Goal: Task Accomplishment & Management: Manage account settings

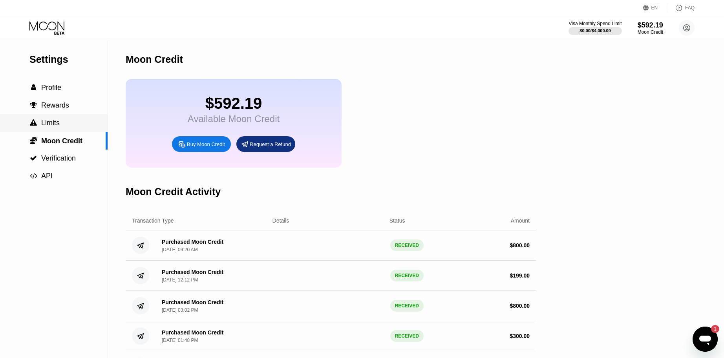
click at [75, 127] on div " Limits" at bounding box center [54, 123] width 108 height 8
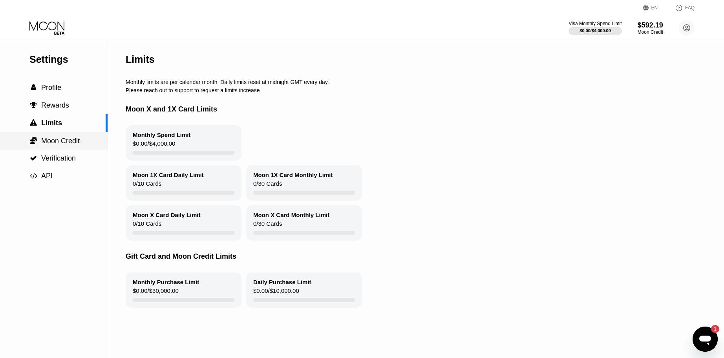
click at [74, 143] on span "Moon Credit" at bounding box center [60, 141] width 39 height 8
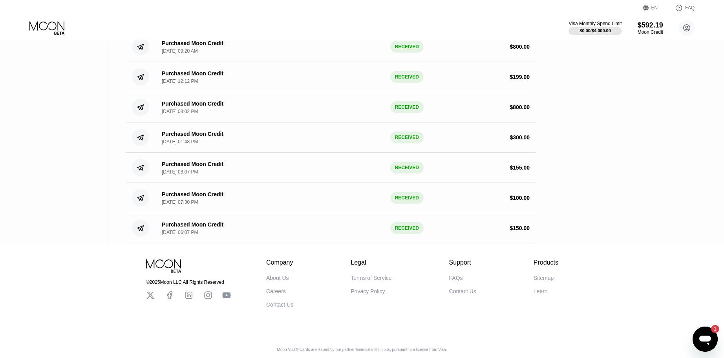
scroll to position [135, 0]
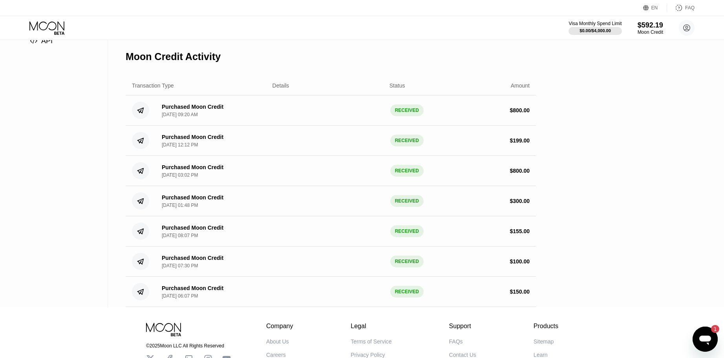
click at [258, 117] on div "Purchased Moon Credit [DATE] 09:20 AM" at bounding box center [211, 111] width 111 height 14
drag, startPoint x: 194, startPoint y: 123, endPoint x: 128, endPoint y: 116, distance: 66.5
click at [191, 117] on div "[DATE] 09:20 AM" at bounding box center [180, 115] width 36 height 6
click at [123, 114] on div "Settings  Profile  Rewards  Limits  Moon Credit  Verification  API Moon C…" at bounding box center [362, 106] width 724 height 402
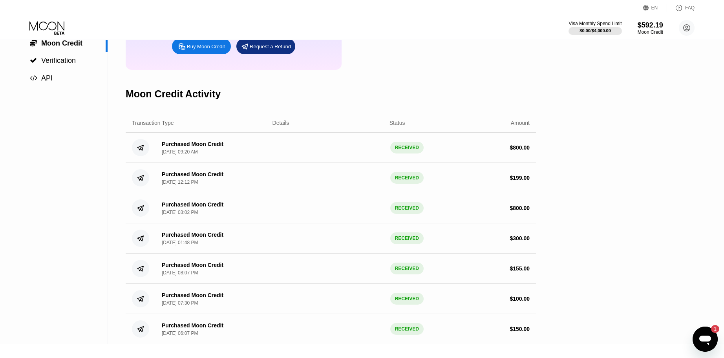
scroll to position [0, 0]
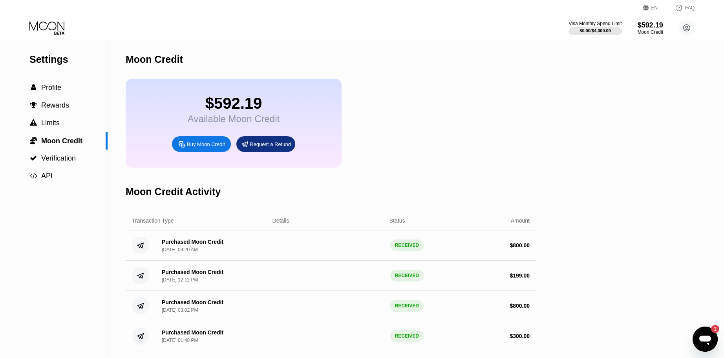
click at [677, 29] on div "Visa Monthly Spend Limit $0.00 / $4,000.00 $592.19 Moon Credit j@[DOMAIN_NAME] …" at bounding box center [632, 28] width 126 height 16
click at [683, 29] on circle at bounding box center [687, 28] width 16 height 16
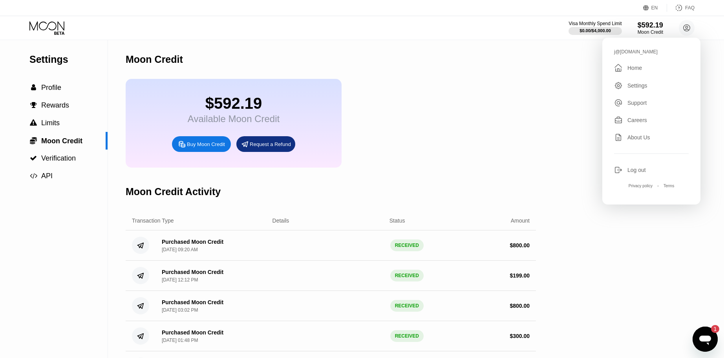
click at [649, 68] on div " Home" at bounding box center [651, 67] width 75 height 9
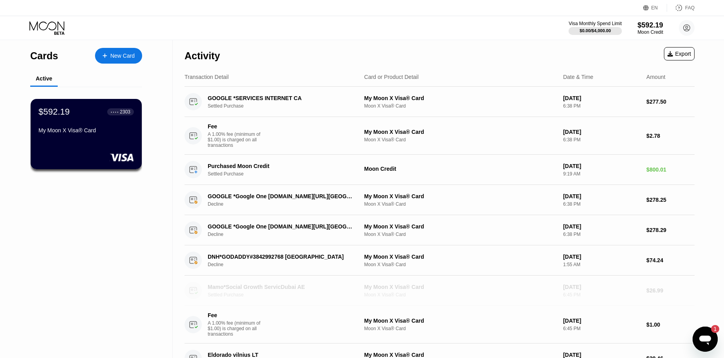
click at [259, 298] on div "Settled Purchase" at bounding box center [286, 295] width 156 height 6
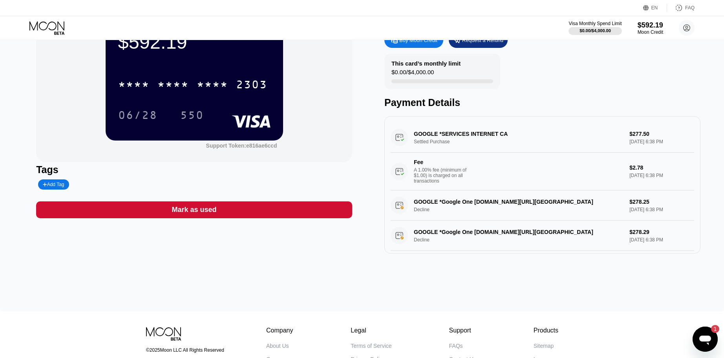
scroll to position [39, 0]
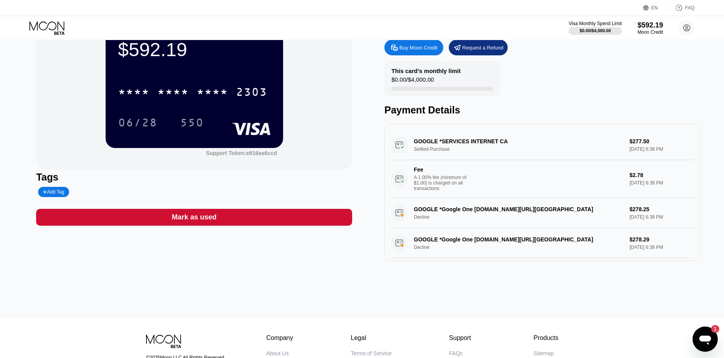
click at [62, 31] on icon at bounding box center [47, 28] width 37 height 14
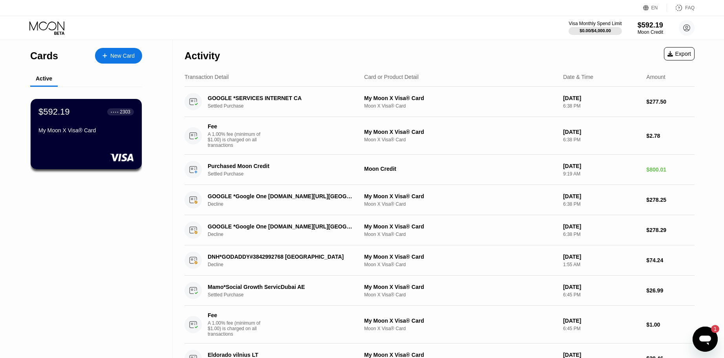
click at [675, 30] on div "Visa Monthly Spend Limit $0.00 / $4,000.00 $592.19 Moon Credit j@[DOMAIN_NAME] …" at bounding box center [632, 28] width 126 height 16
click at [689, 25] on icon at bounding box center [687, 28] width 7 height 7
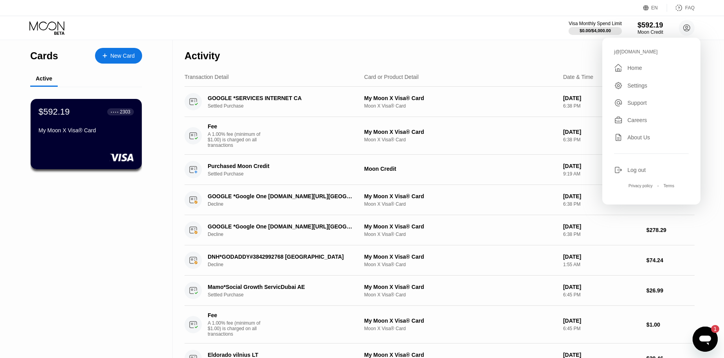
click at [645, 70] on div " Home" at bounding box center [651, 67] width 75 height 9
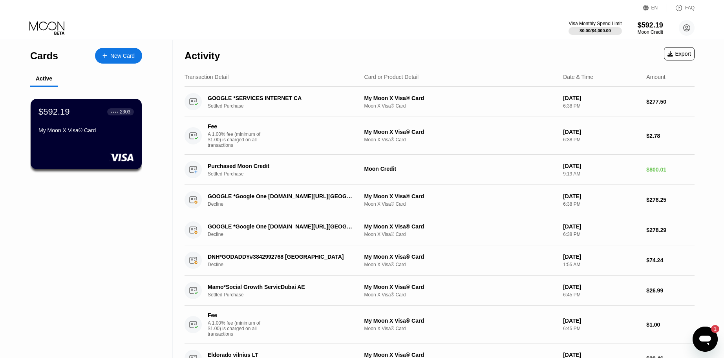
click at [674, 25] on div "Visa Monthly Spend Limit $0.00 / $4,000.00 $592.19 Moon Credit j@[DOMAIN_NAME] …" at bounding box center [632, 28] width 126 height 16
click at [684, 26] on icon at bounding box center [687, 28] width 7 height 7
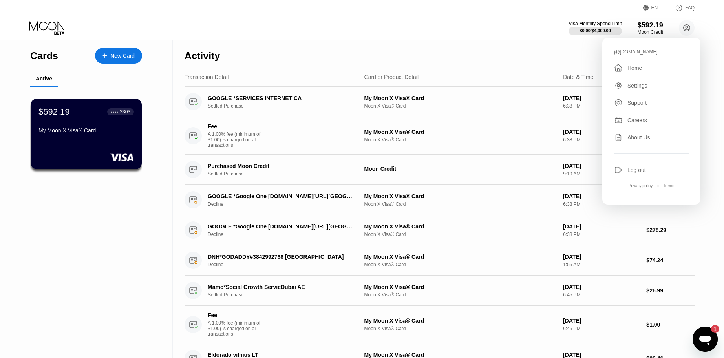
click at [647, 89] on div "Settings" at bounding box center [638, 86] width 20 height 6
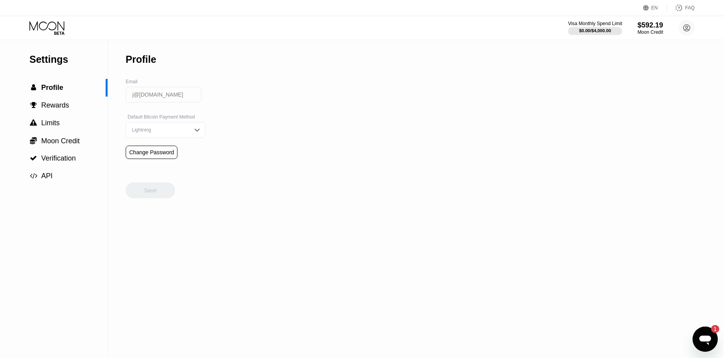
click at [594, 28] on div at bounding box center [595, 31] width 54 height 8
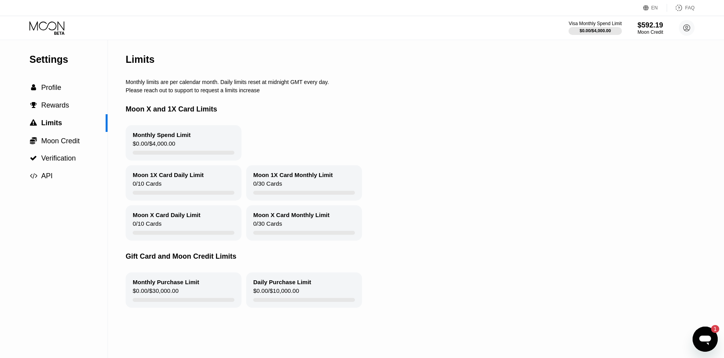
click at [172, 143] on div "Monthly Spend Limit $0.00 / $4,000.00" at bounding box center [184, 142] width 116 height 35
click at [79, 135] on div " Moon Credit" at bounding box center [54, 141] width 108 height 18
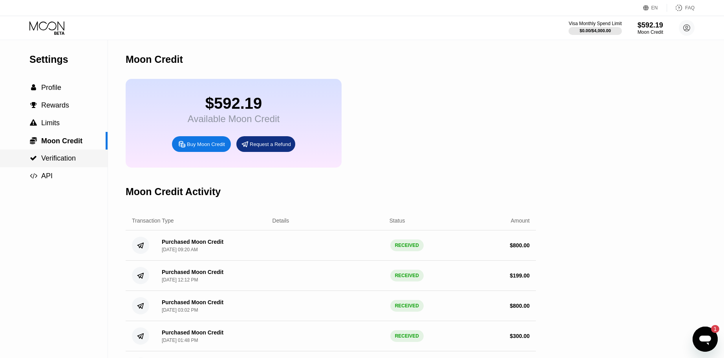
click at [47, 180] on span "API" at bounding box center [46, 176] width 11 height 8
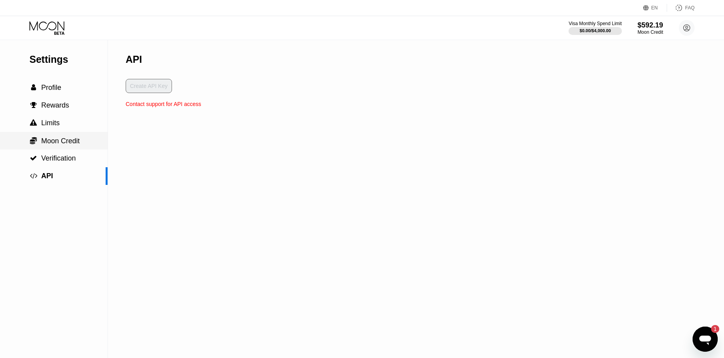
drag, startPoint x: 84, startPoint y: 150, endPoint x: 77, endPoint y: 157, distance: 10.0
click at [82, 152] on div "Settings  Profile  Rewards  Limits  Moon Credit  Verification  API" at bounding box center [54, 112] width 108 height 145
click at [77, 157] on div " Verification" at bounding box center [54, 158] width 108 height 8
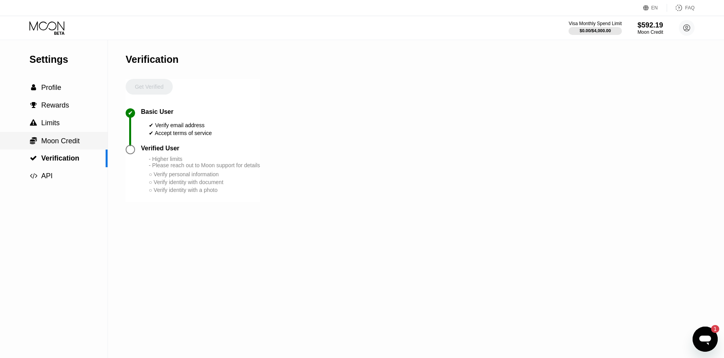
click at [72, 149] on div " Moon Credit" at bounding box center [54, 141] width 108 height 18
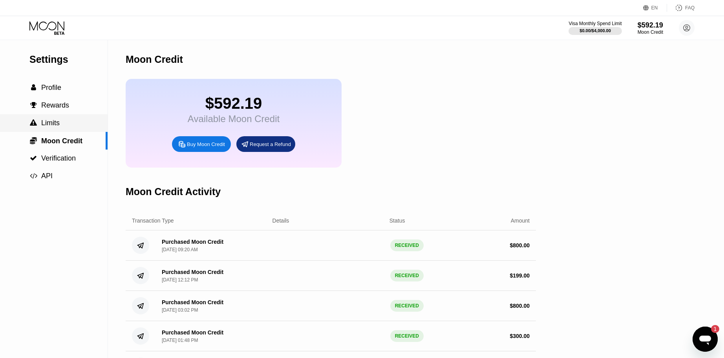
click at [69, 127] on div " Limits" at bounding box center [54, 123] width 108 height 8
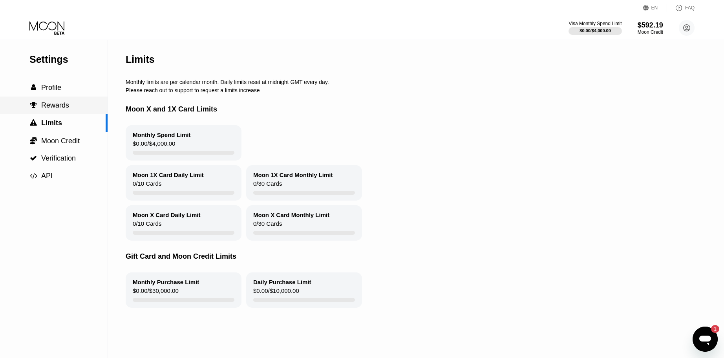
click at [69, 110] on div " Rewards" at bounding box center [54, 105] width 108 height 8
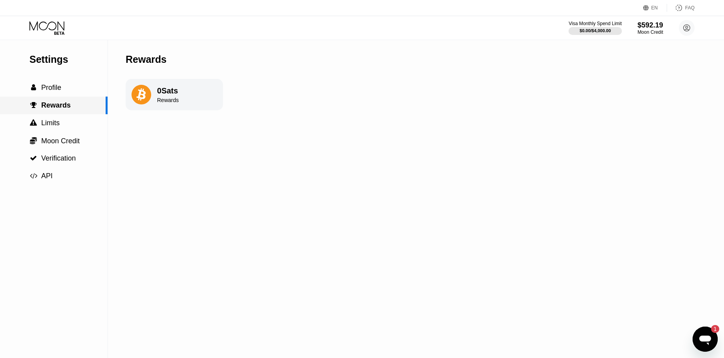
click at [72, 95] on div " Profile" at bounding box center [54, 88] width 108 height 18
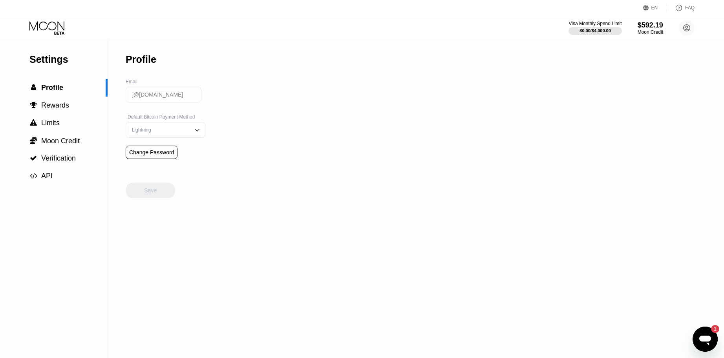
click at [47, 29] on icon at bounding box center [47, 28] width 37 height 14
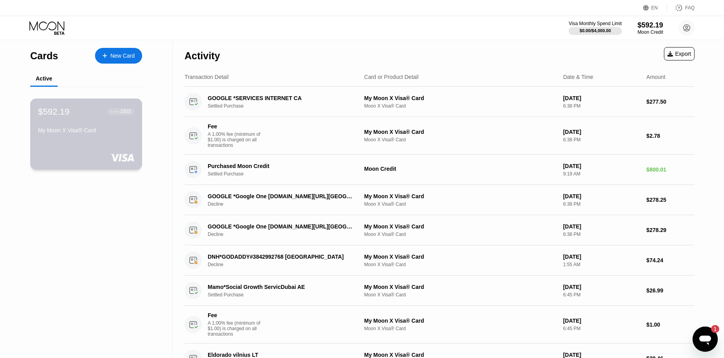
click at [123, 134] on div "My Moon X Visa® Card" at bounding box center [86, 130] width 96 height 6
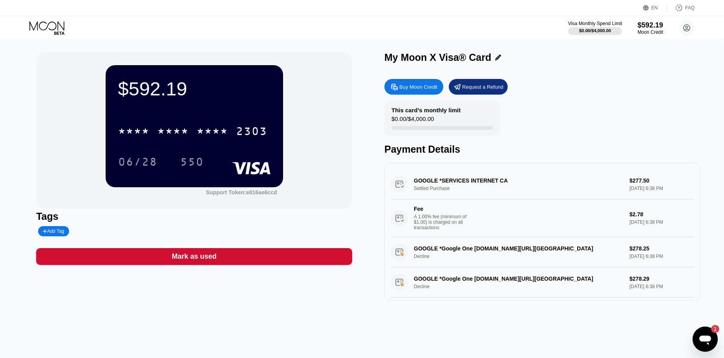
click at [606, 29] on div "$0.00 / $4,000.00" at bounding box center [595, 30] width 32 height 5
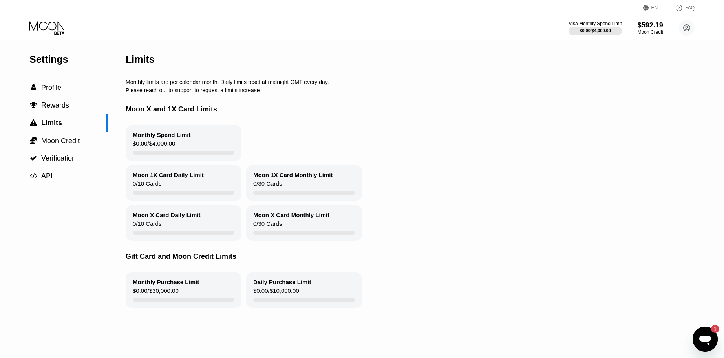
click at [174, 298] on div "$0.00 / $30,000.00" at bounding box center [156, 293] width 46 height 11
click at [83, 145] on div " Moon Credit" at bounding box center [54, 141] width 108 height 9
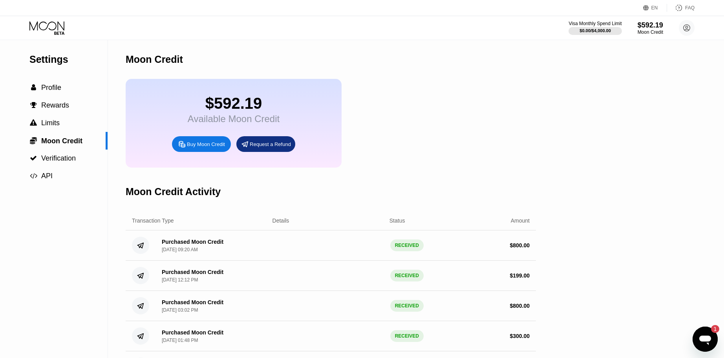
click at [214, 147] on div "Buy Moon Credit" at bounding box center [206, 144] width 38 height 7
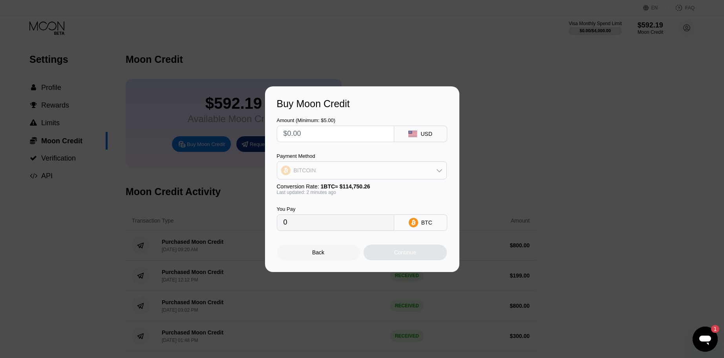
click at [351, 163] on div "BITCOIN" at bounding box center [361, 171] width 169 height 16
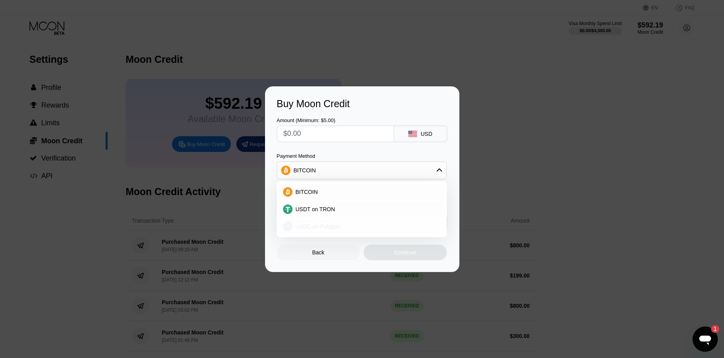
click at [376, 226] on div "USDC on Polygon" at bounding box center [367, 227] width 148 height 6
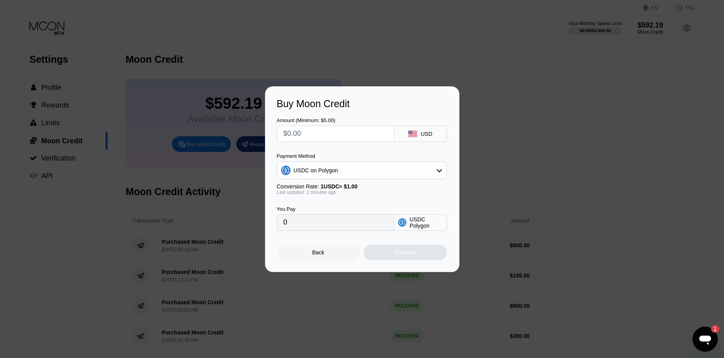
click at [376, 231] on input "0" at bounding box center [336, 223] width 104 height 16
click at [552, 154] on div "Buy Moon Credit Amount (Minimum: $5.00) USD Payment Method USDC on Polygon Conv…" at bounding box center [362, 179] width 724 height 186
click at [358, 268] on div "Buy Moon Credit Amount (Minimum: $5.00) USD Payment Method USDC on Polygon Conv…" at bounding box center [362, 179] width 194 height 186
click at [336, 251] on div "Back" at bounding box center [318, 253] width 83 height 16
